Goal: Find specific page/section: Find specific page/section

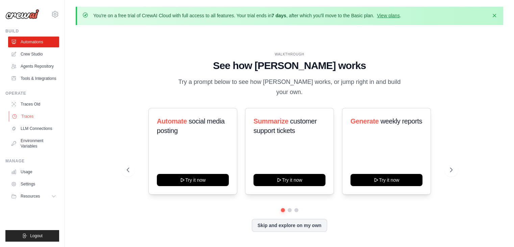
click at [28, 118] on link "Traces" at bounding box center [34, 116] width 51 height 11
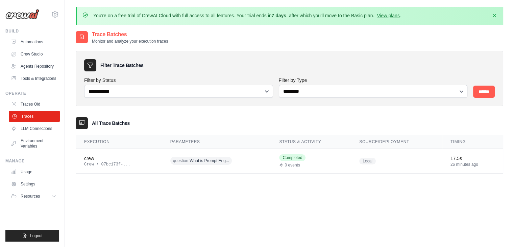
click at [31, 119] on link "Traces" at bounding box center [34, 116] width 51 height 11
click at [31, 119] on link "Traces" at bounding box center [33, 116] width 51 height 11
click at [34, 109] on link "Traces Old" at bounding box center [34, 104] width 51 height 11
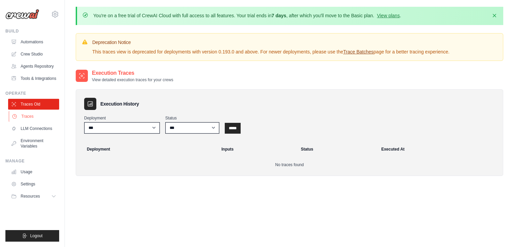
click at [32, 120] on link "Traces" at bounding box center [34, 116] width 51 height 11
